Goal: Navigation & Orientation: Go to known website

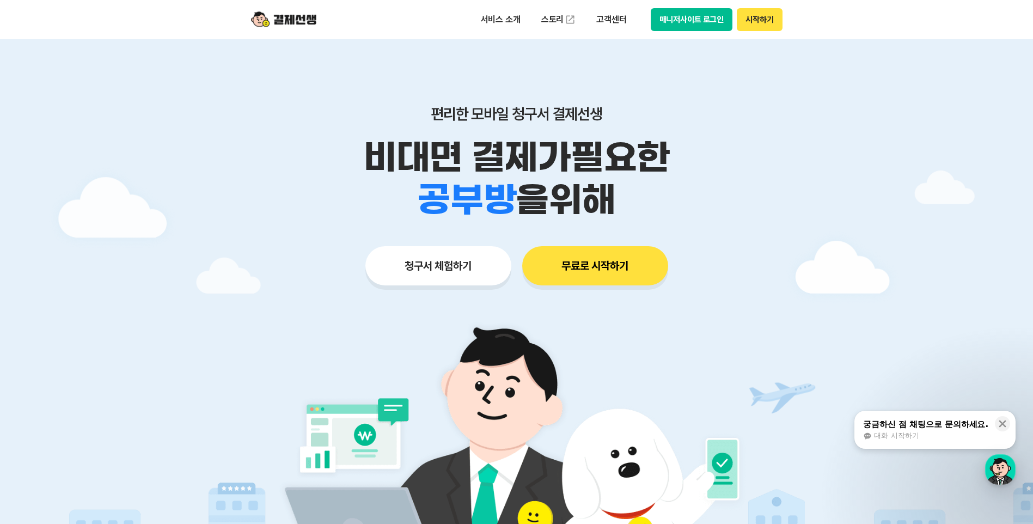
click at [493, 19] on button "매니저사이트 로그인" at bounding box center [692, 19] width 82 height 23
click at [712, 19] on button "매니저사이트 로그인" at bounding box center [692, 19] width 82 height 23
click at [691, 13] on button "매니저사이트 로그인" at bounding box center [692, 19] width 82 height 23
click at [694, 20] on button "매니저사이트 로그인" at bounding box center [692, 19] width 82 height 23
click at [698, 15] on button "매니저사이트 로그인" at bounding box center [692, 19] width 82 height 23
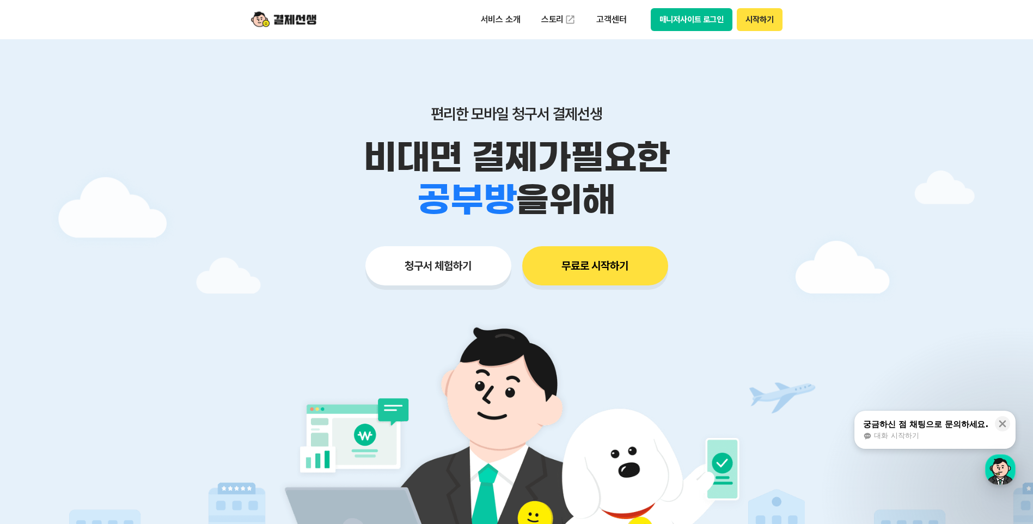
click at [678, 13] on button "매니저사이트 로그인" at bounding box center [692, 19] width 82 height 23
click at [692, 17] on button "매니저사이트 로그인" at bounding box center [692, 19] width 82 height 23
